Goal: Task Accomplishment & Management: Manage account settings

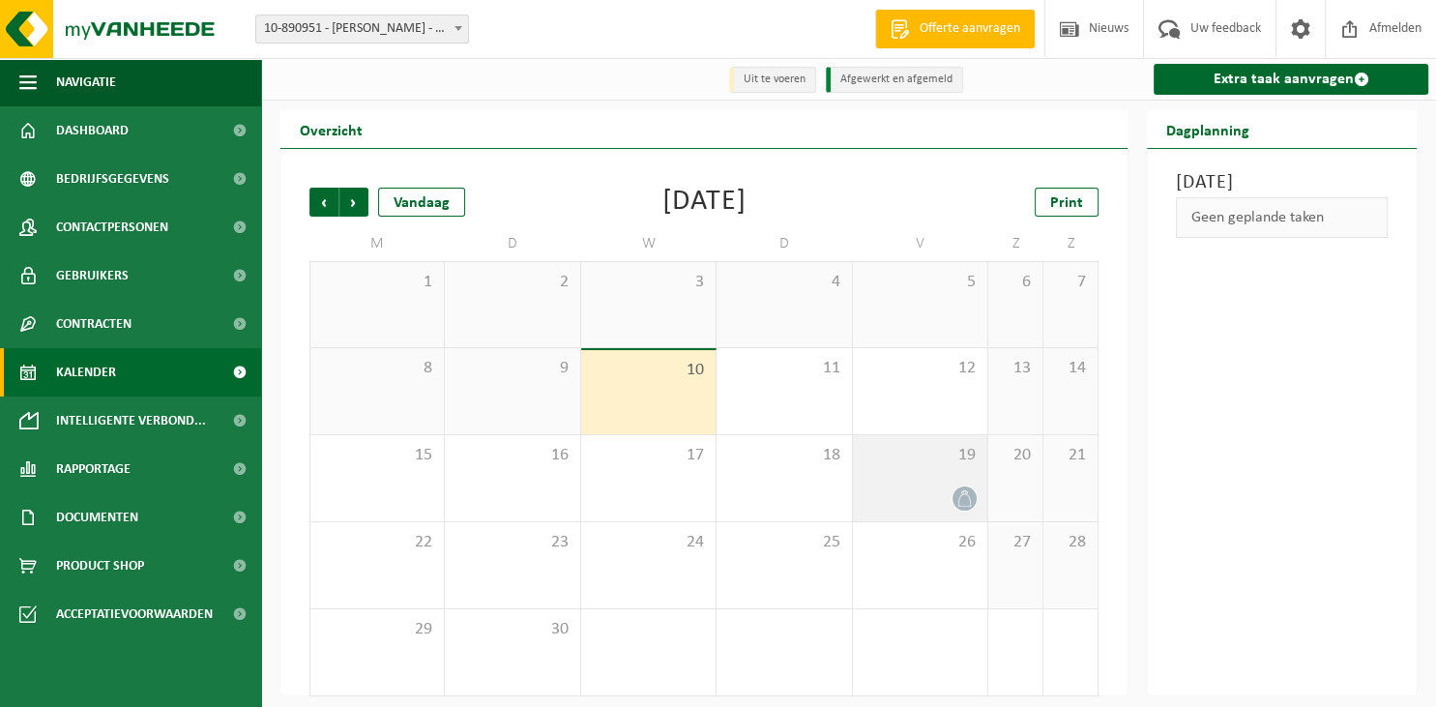
click at [938, 485] on div "19" at bounding box center [920, 478] width 134 height 86
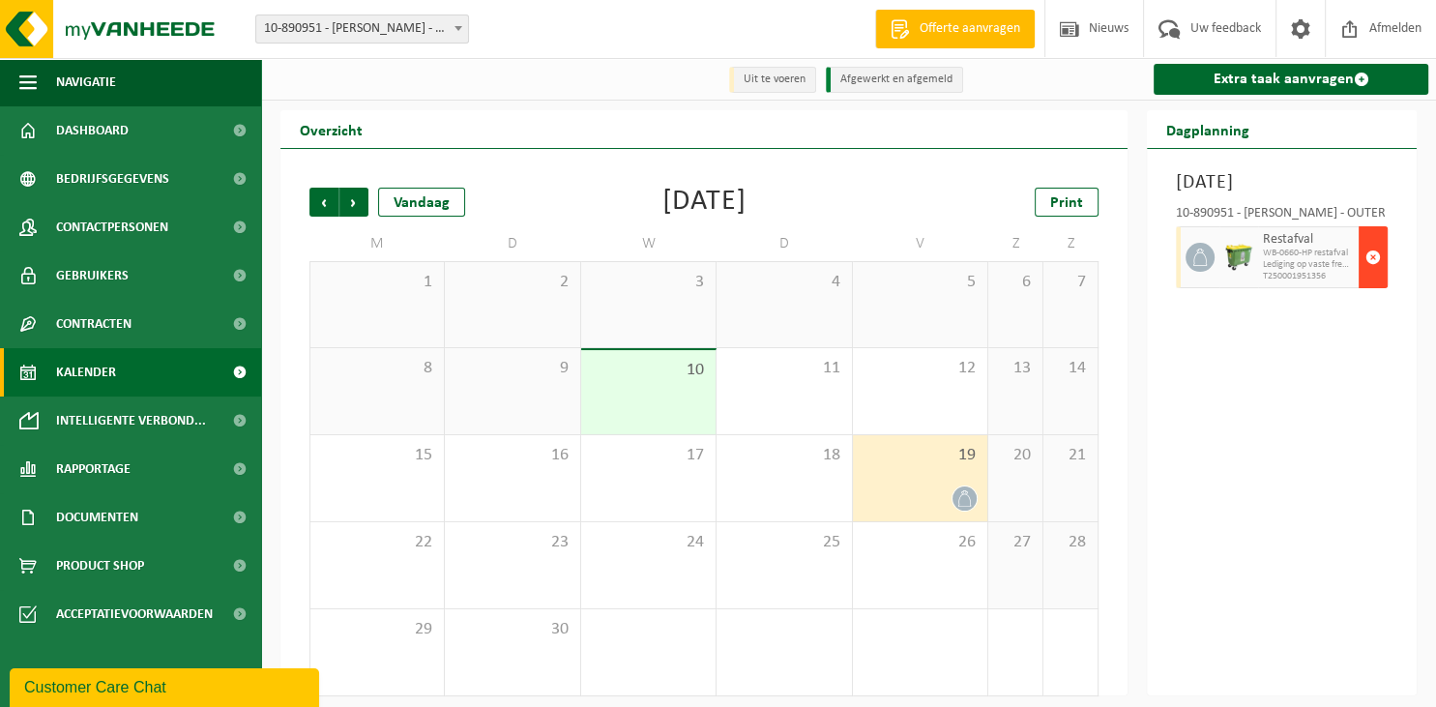
click at [1368, 276] on span "button" at bounding box center [1372, 257] width 15 height 39
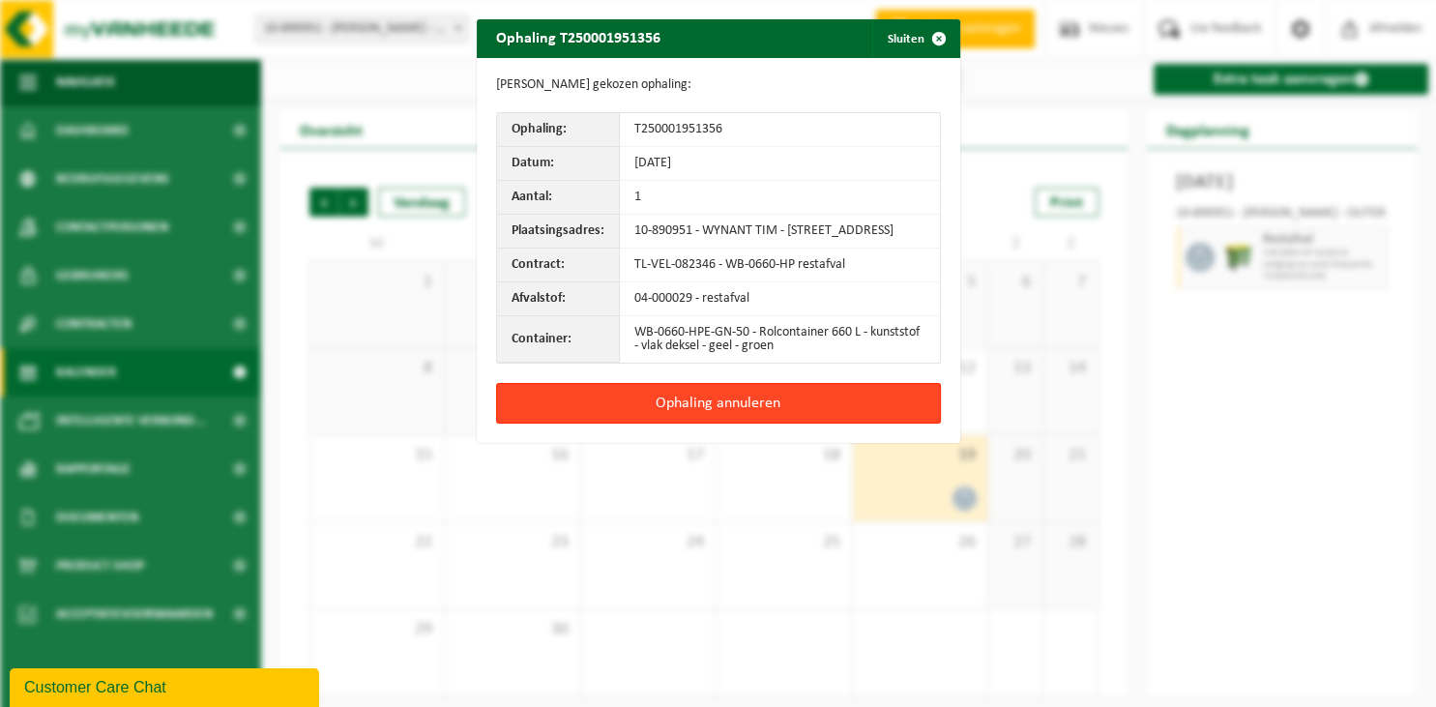
click at [725, 403] on button "Ophaling annuleren" at bounding box center [718, 403] width 445 height 41
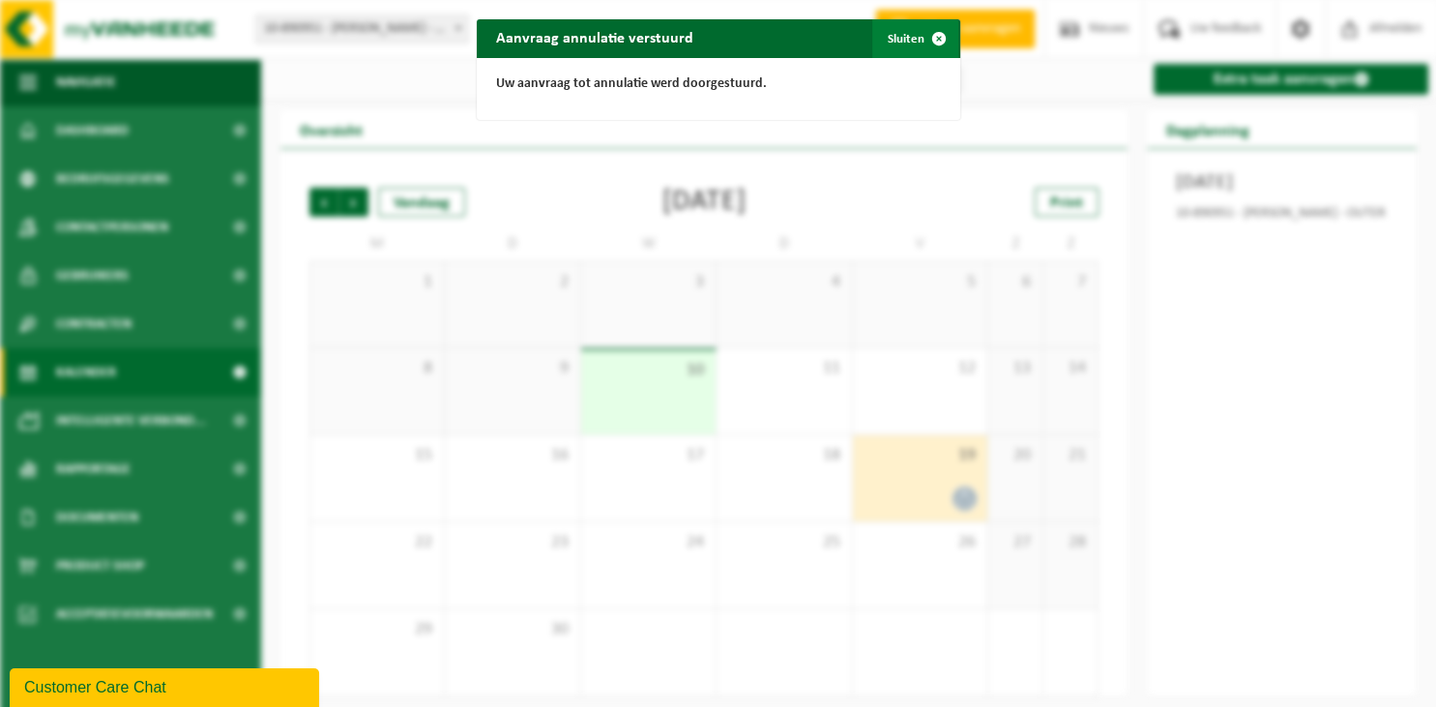
click at [905, 44] on button "Sluiten" at bounding box center [915, 38] width 86 height 39
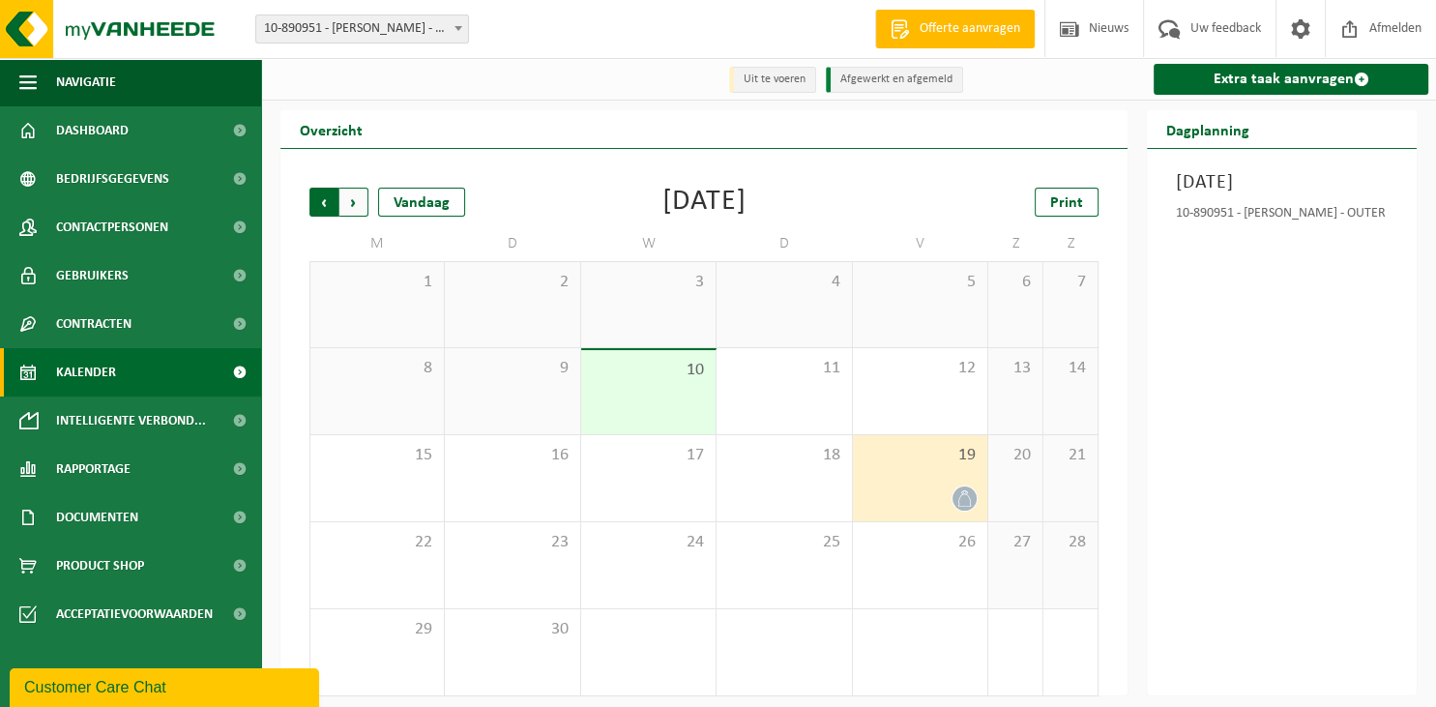
click at [354, 207] on span "Volgende" at bounding box center [353, 202] width 29 height 29
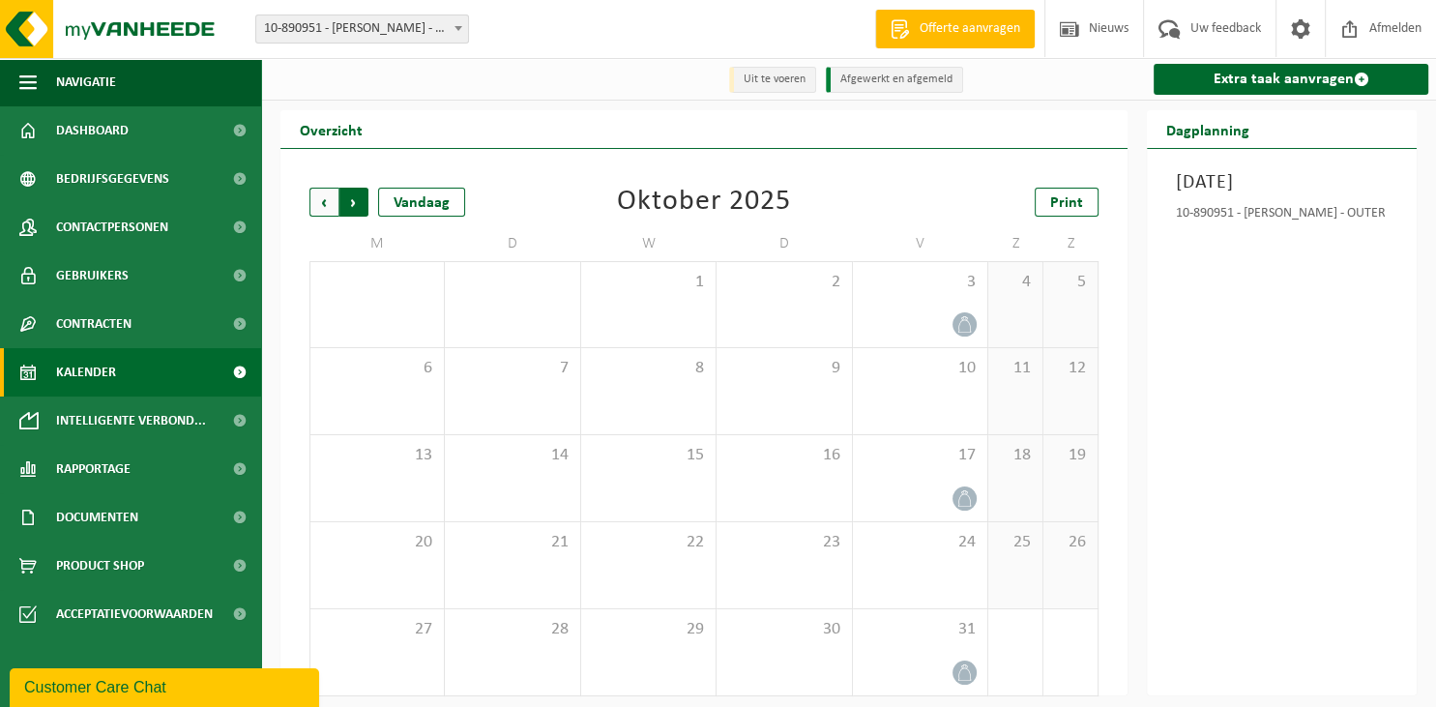
click at [323, 204] on span "Vorige" at bounding box center [323, 202] width 29 height 29
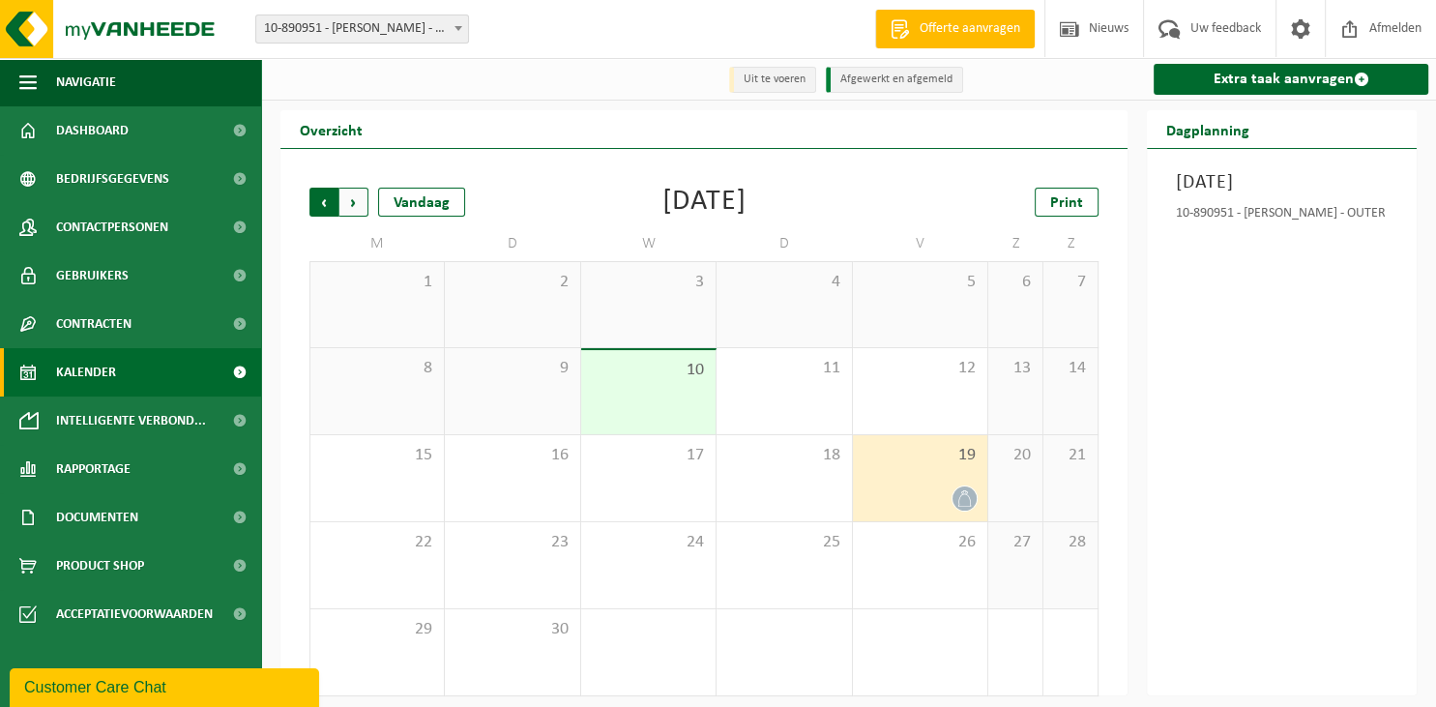
click at [354, 207] on span "Volgende" at bounding box center [353, 202] width 29 height 29
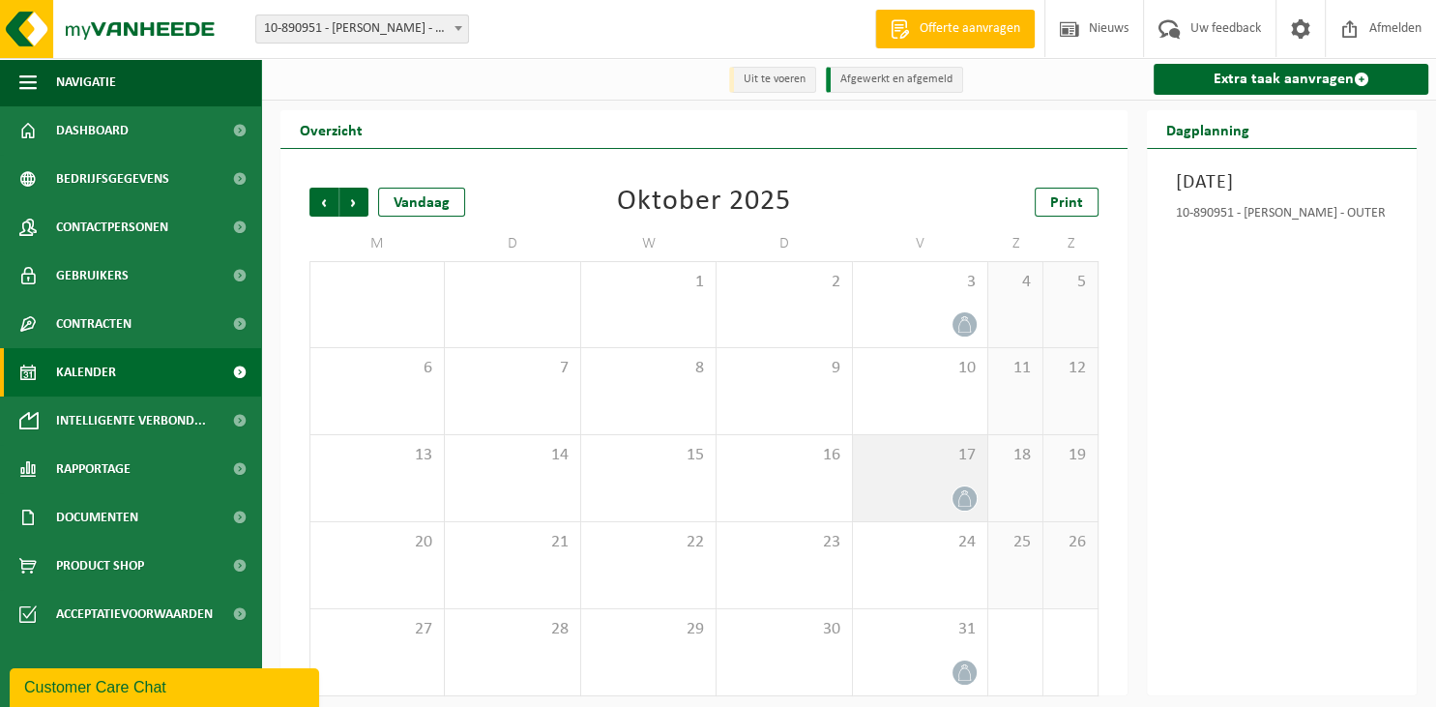
scroll to position [11, 0]
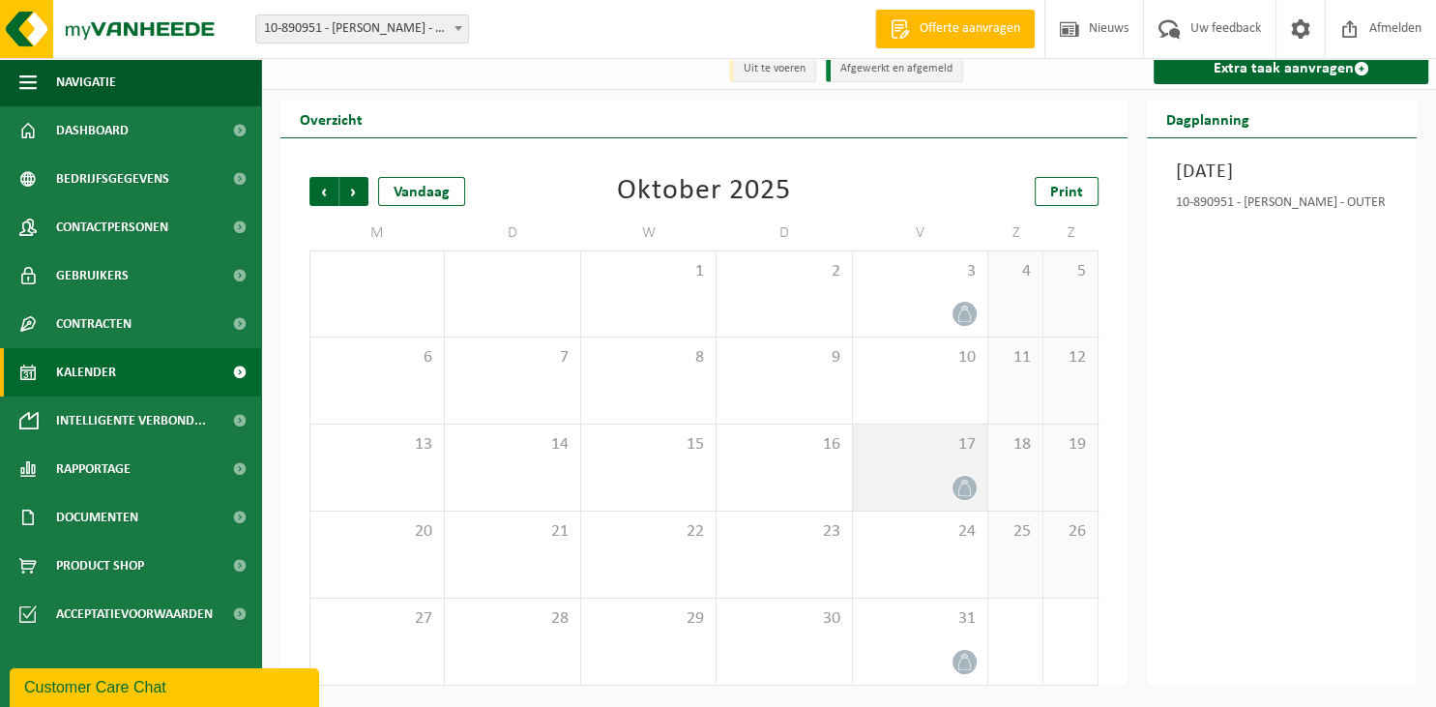
click at [929, 466] on div "17" at bounding box center [920, 467] width 134 height 86
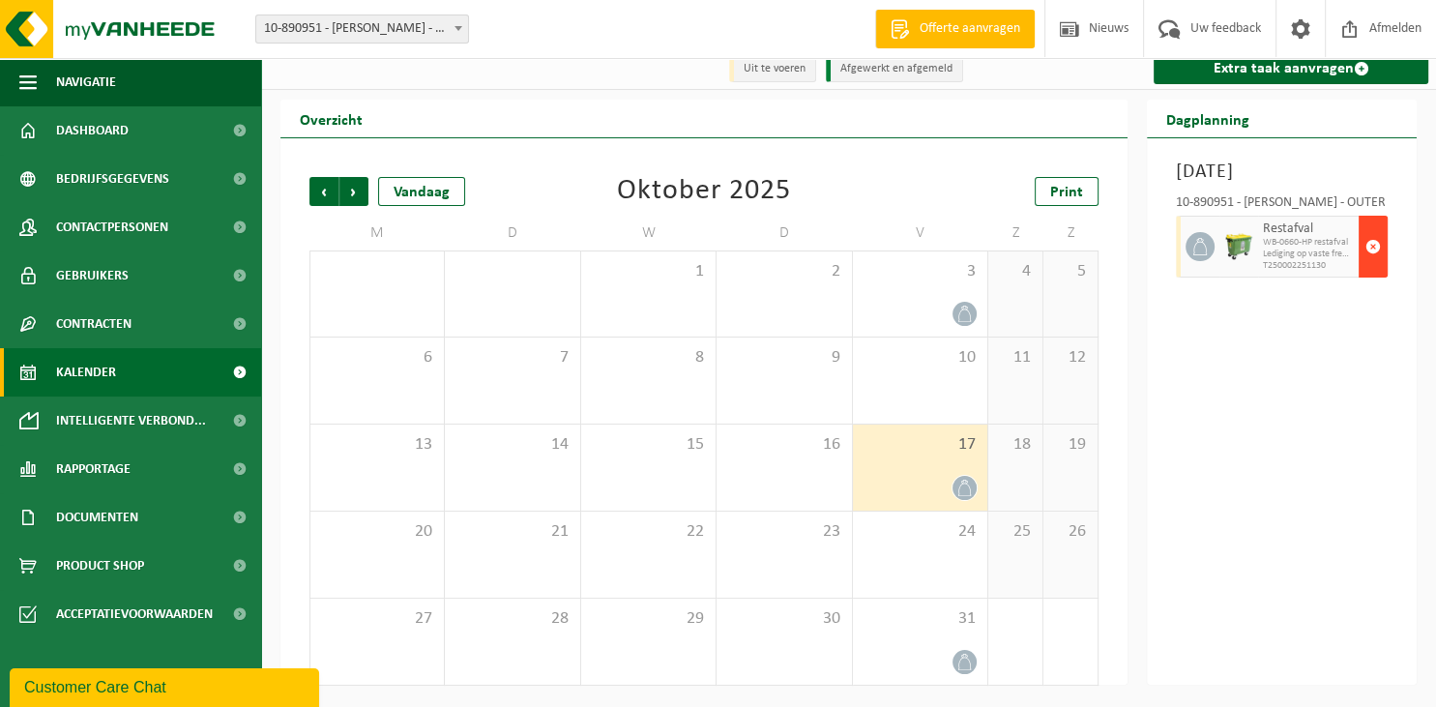
click at [1372, 245] on span "button" at bounding box center [1372, 246] width 15 height 39
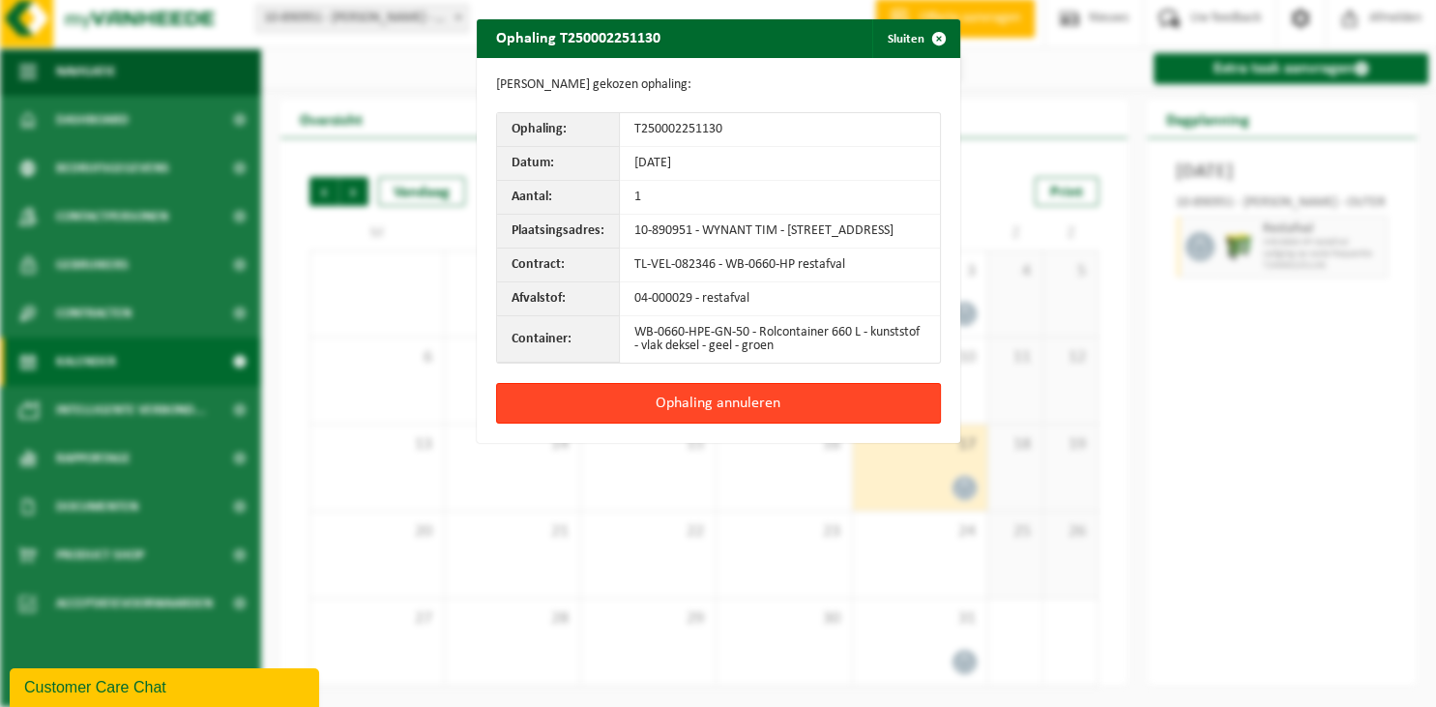
click at [794, 412] on button "Ophaling annuleren" at bounding box center [718, 403] width 445 height 41
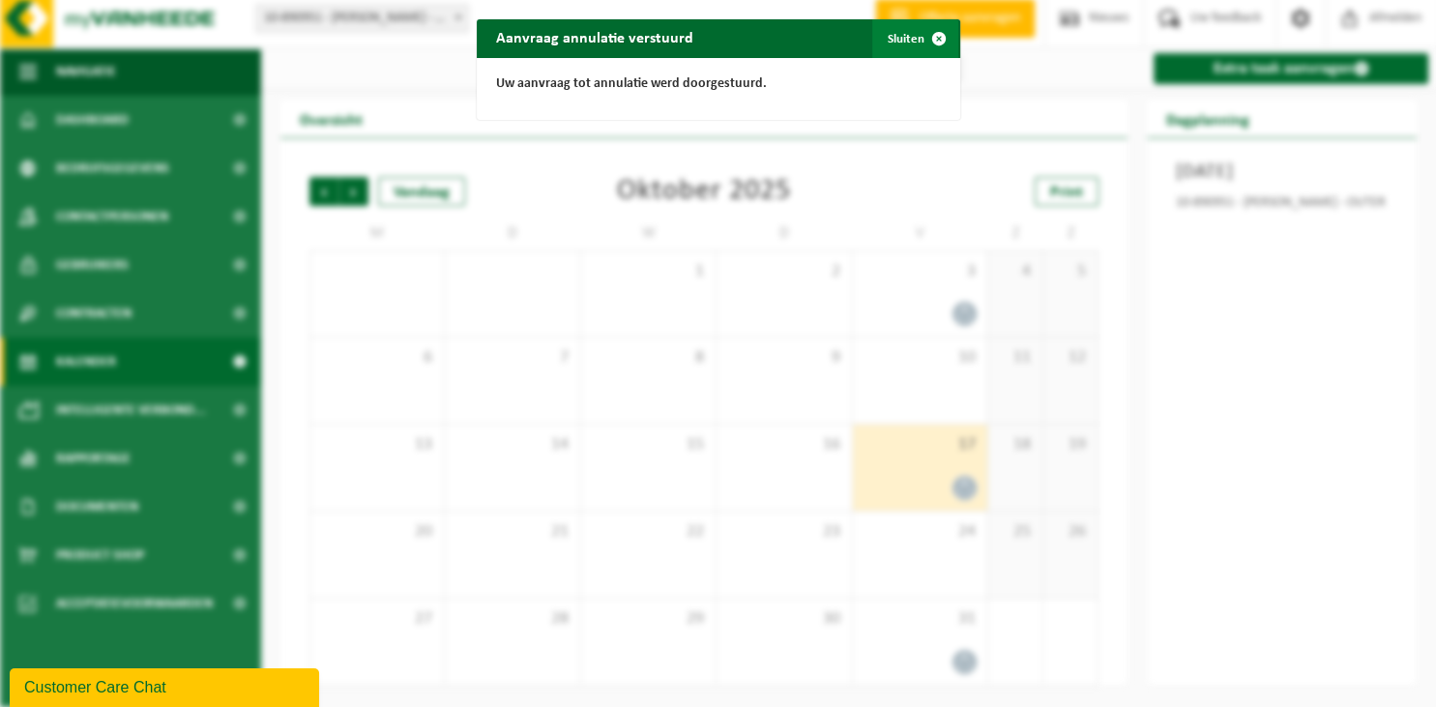
click at [918, 38] on button "Sluiten" at bounding box center [915, 38] width 86 height 39
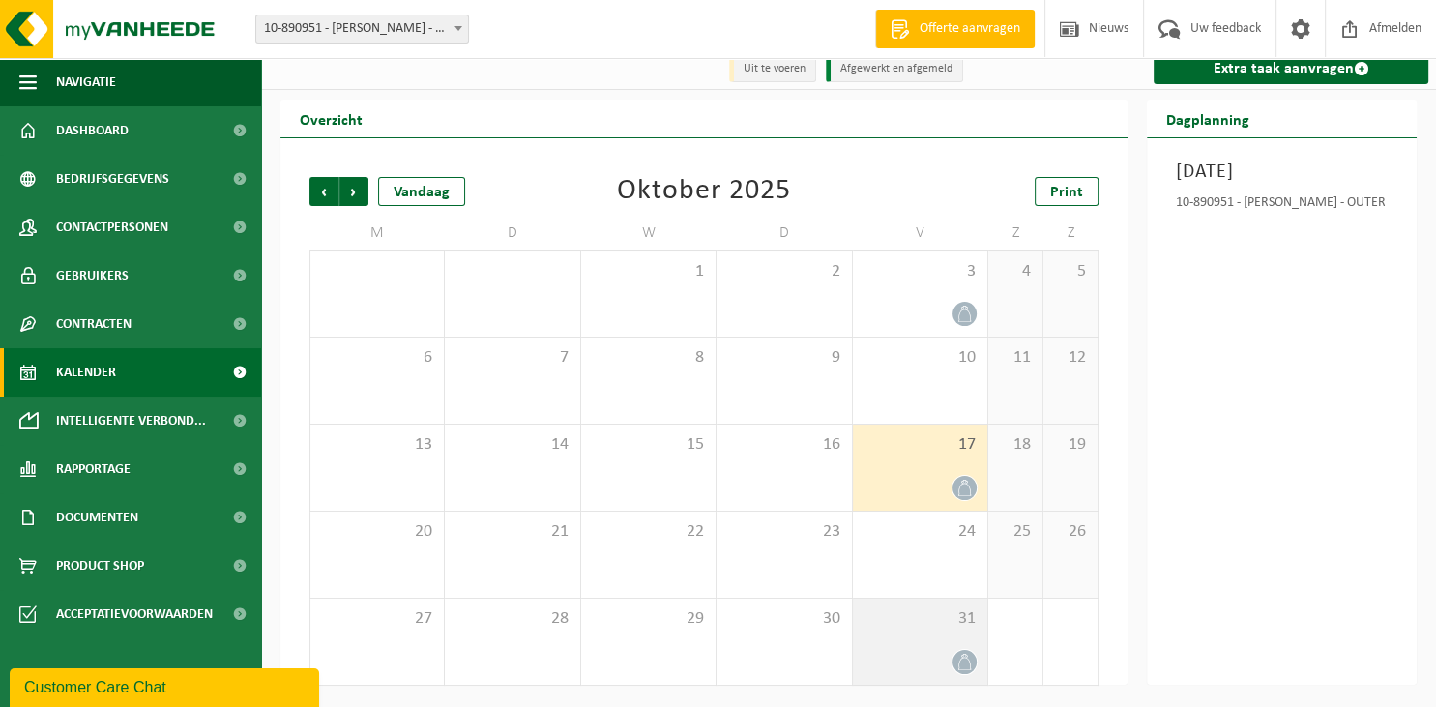
click at [922, 635] on div "31" at bounding box center [920, 641] width 134 height 86
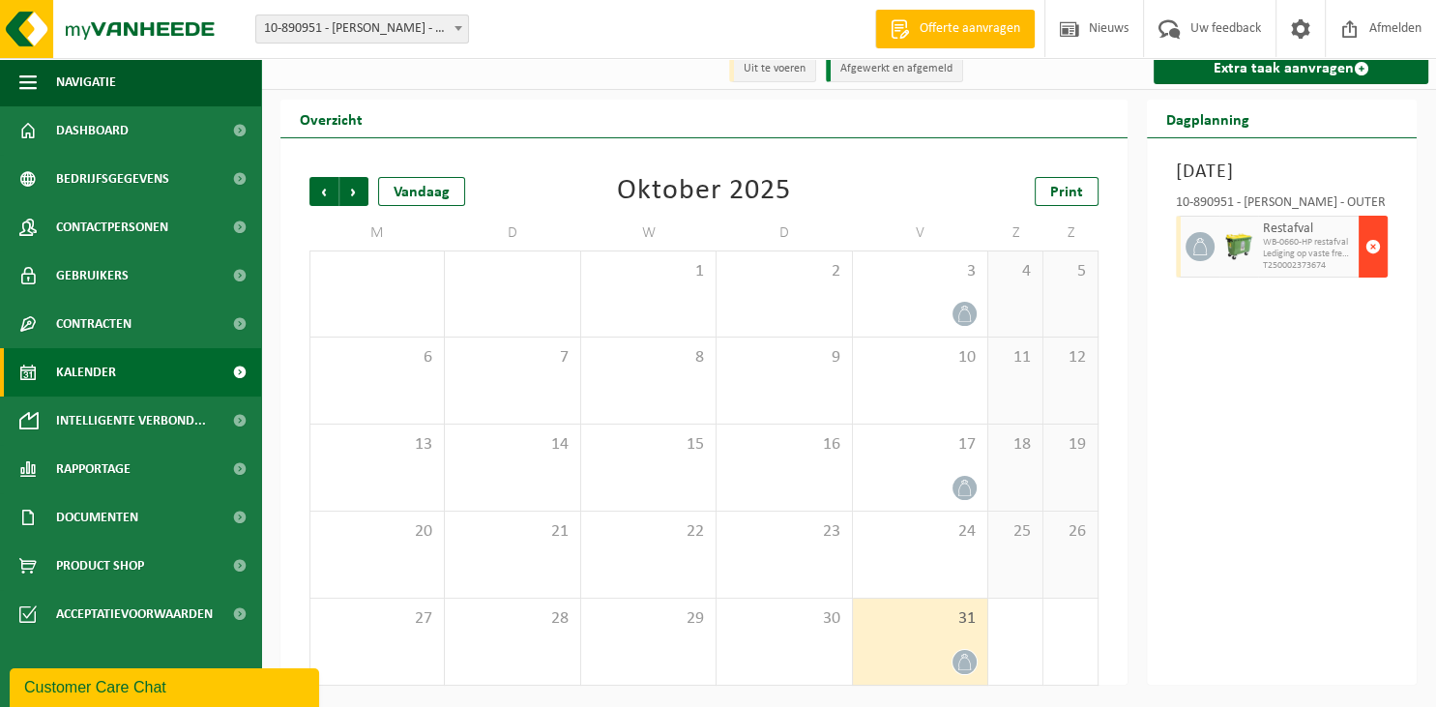
click at [1376, 254] on span "button" at bounding box center [1372, 246] width 15 height 39
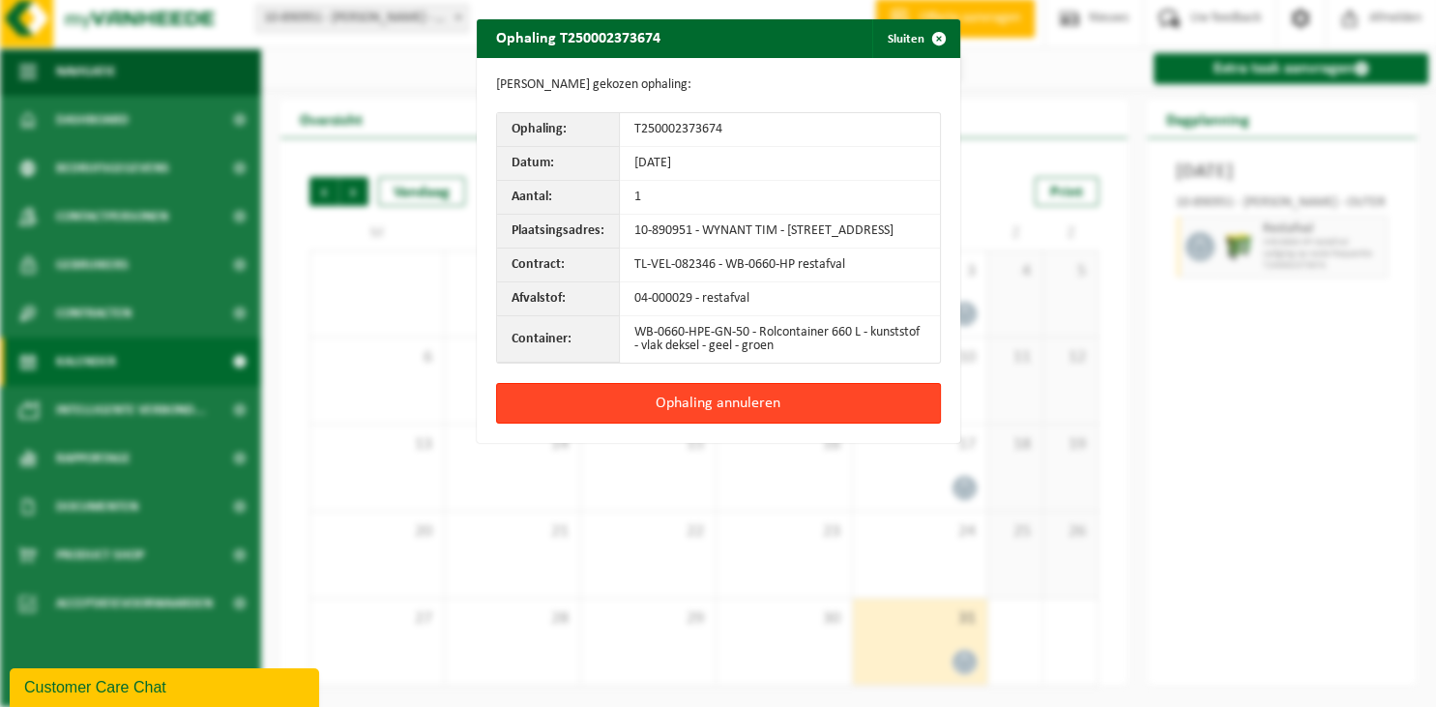
click at [742, 412] on button "Ophaling annuleren" at bounding box center [718, 403] width 445 height 41
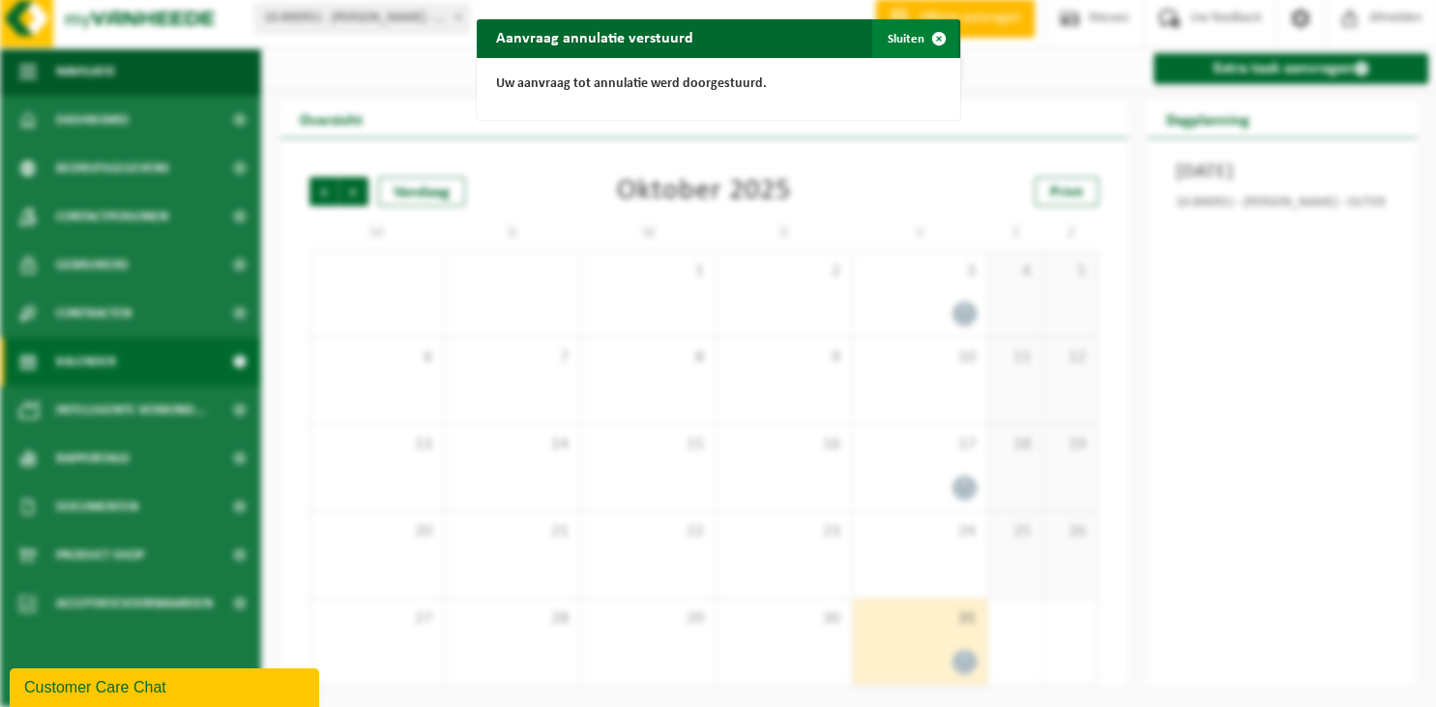
click at [903, 41] on button "Sluiten" at bounding box center [915, 38] width 86 height 39
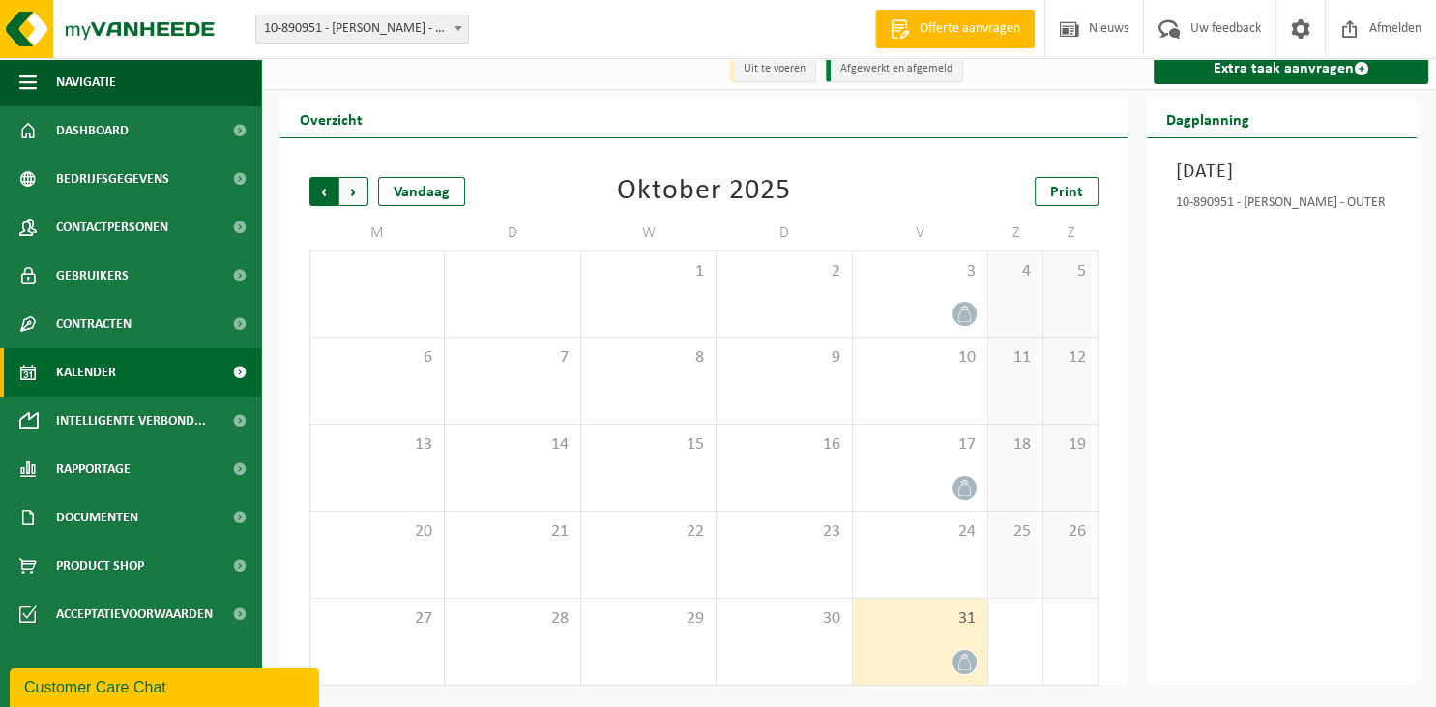
click at [357, 198] on span "Volgende" at bounding box center [353, 191] width 29 height 29
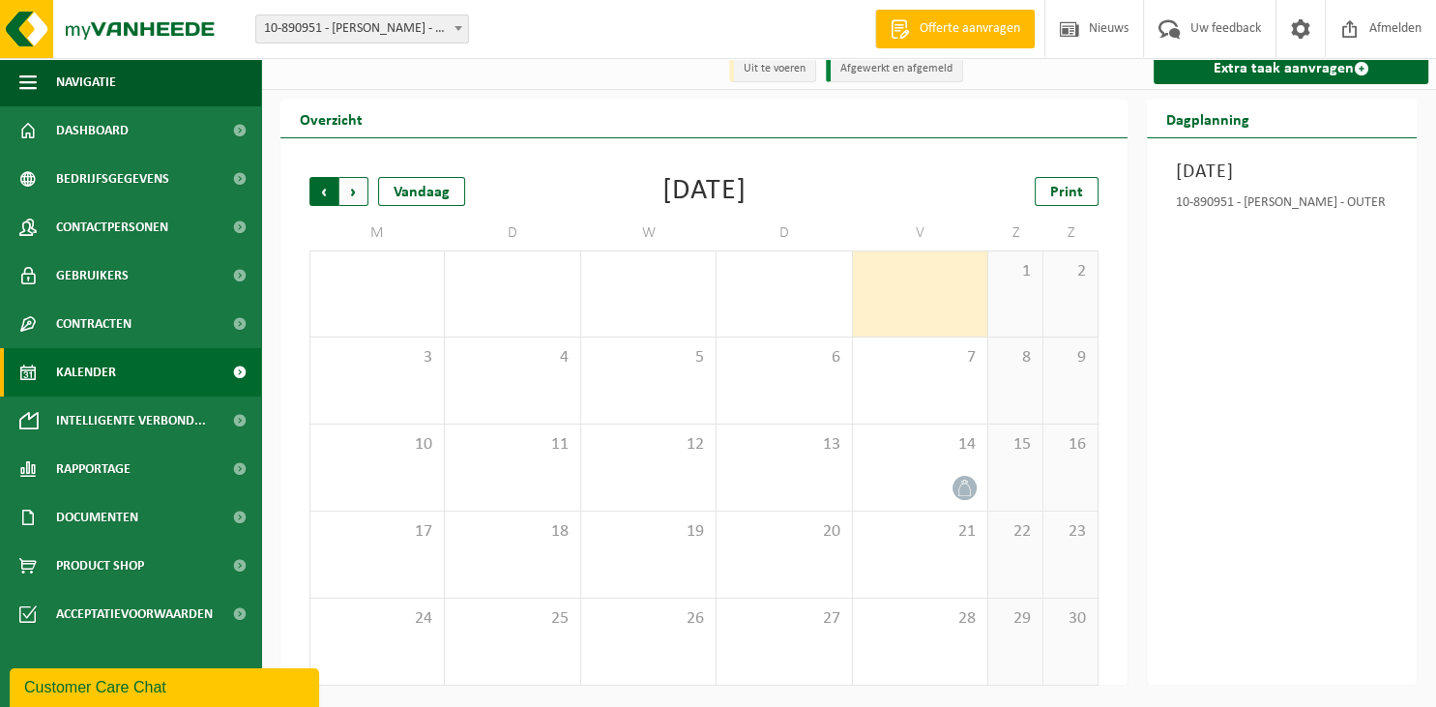
click at [354, 197] on span "Volgende" at bounding box center [353, 191] width 29 height 29
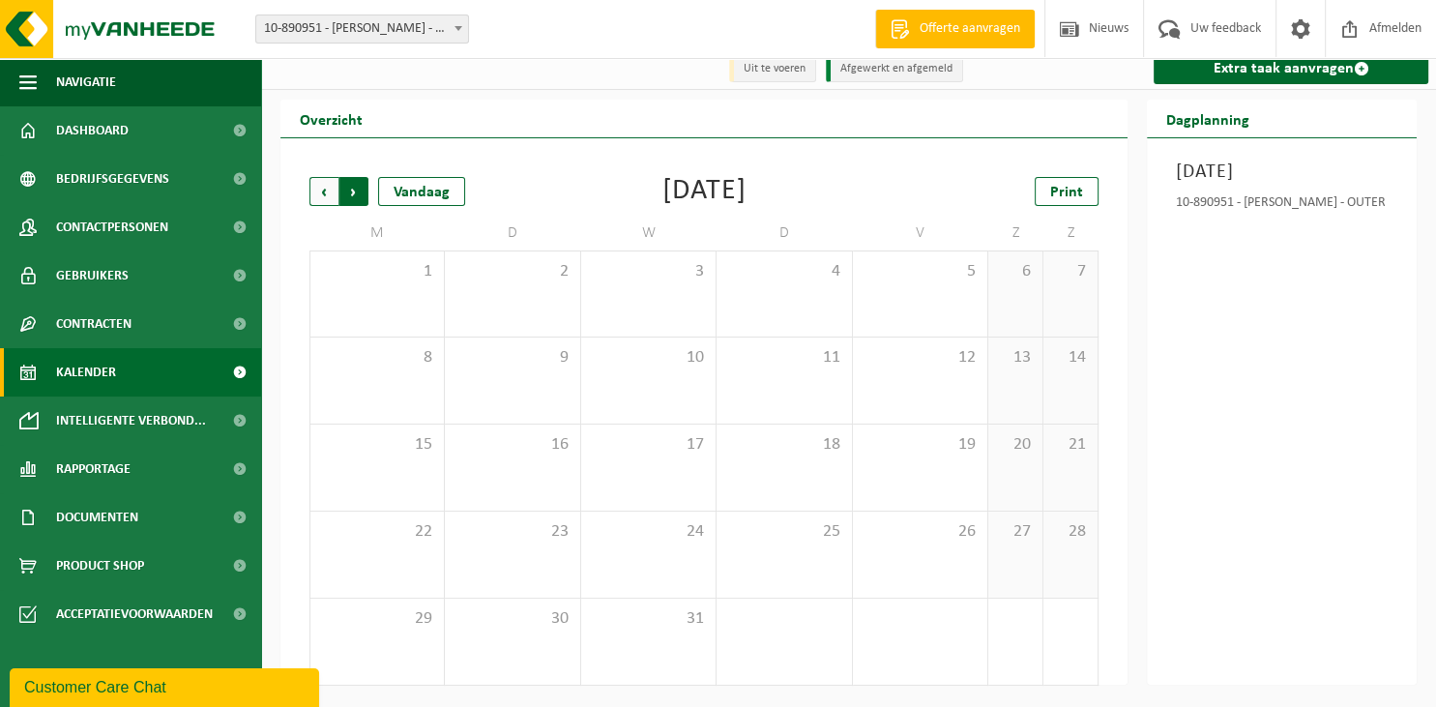
click at [325, 194] on span "Vorige" at bounding box center [323, 191] width 29 height 29
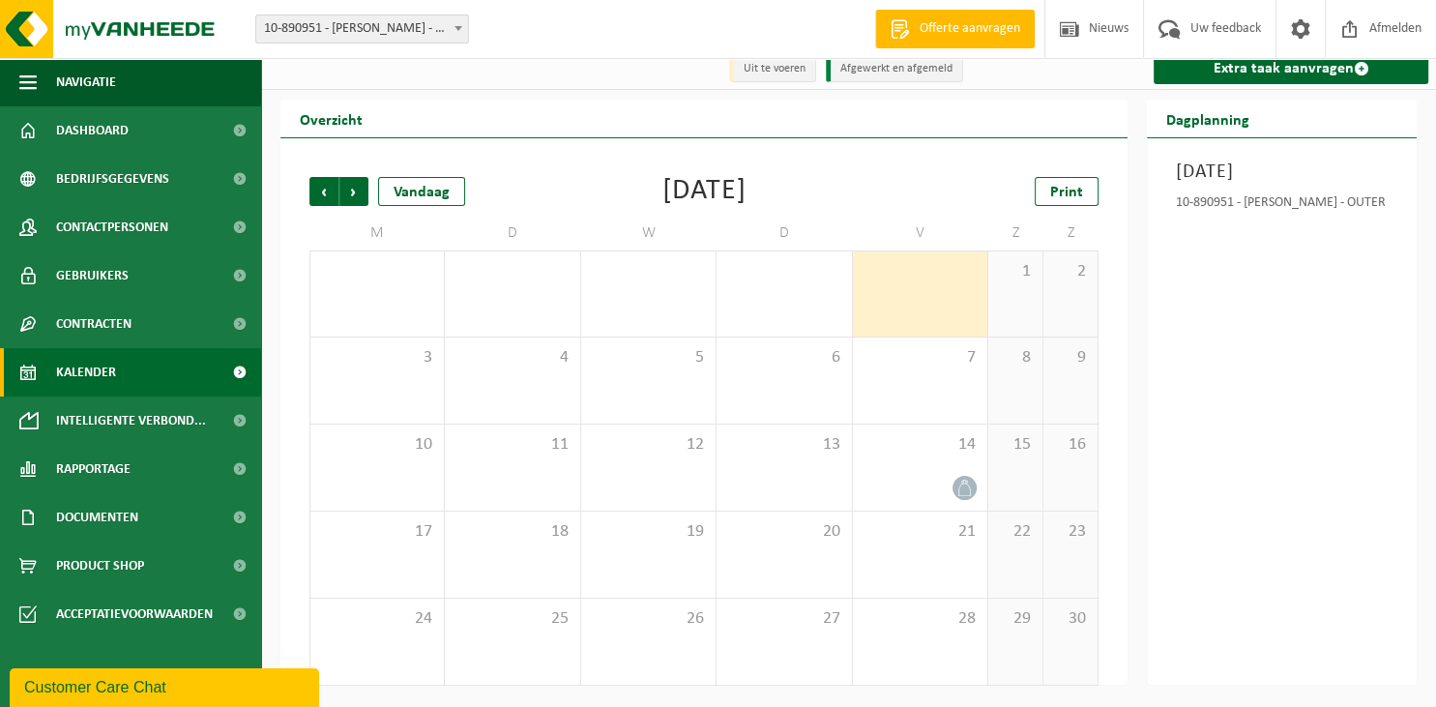
click at [325, 194] on span "Vorige" at bounding box center [323, 191] width 29 height 29
